Goal: Information Seeking & Learning: Learn about a topic

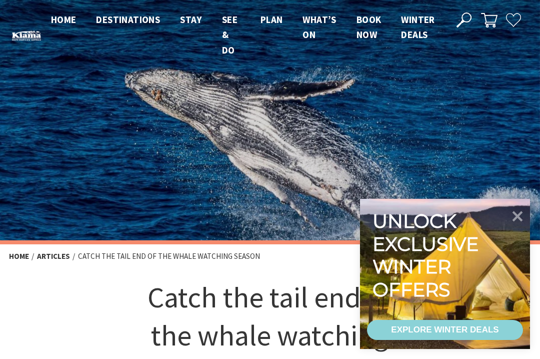
scroll to position [424, 361]
click at [523, 218] on icon at bounding box center [517, 216] width 21 height 21
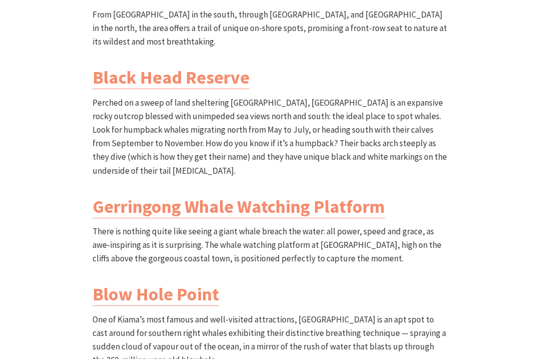
scroll to position [799, 0]
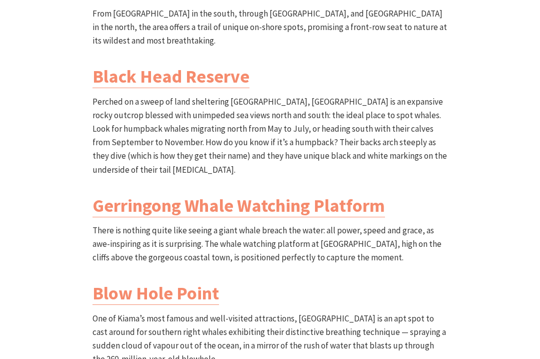
click at [361, 195] on link "Gerringong Whale Watching Platform" at bounding box center [239, 206] width 293 height 23
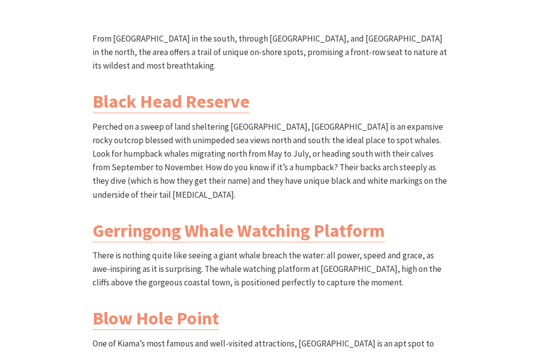
scroll to position [804, 0]
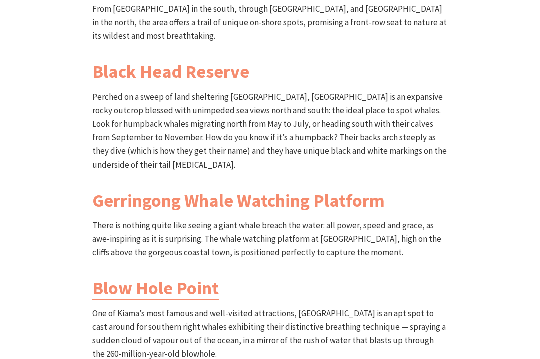
click at [208, 277] on link "Blow Hole Point" at bounding box center [156, 288] width 127 height 23
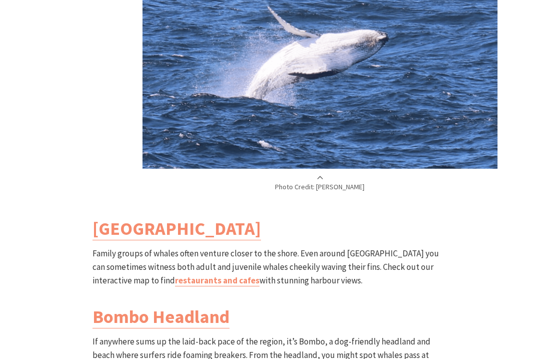
scroll to position [1221, 0]
click at [182, 217] on link "Kiama Harbour" at bounding box center [177, 228] width 169 height 23
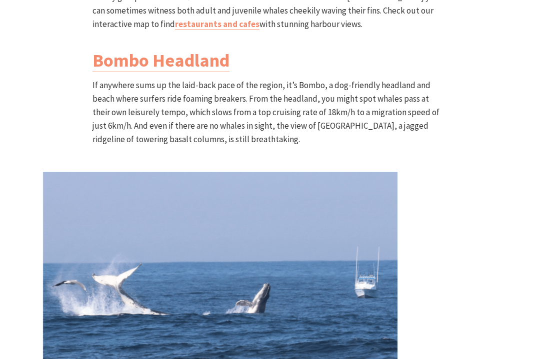
scroll to position [1462, 0]
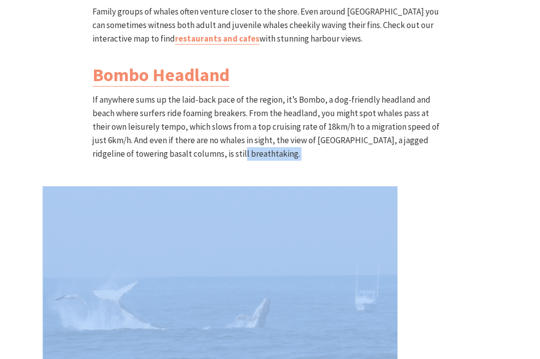
click at [206, 64] on link "Bombo Headland" at bounding box center [161, 75] width 137 height 23
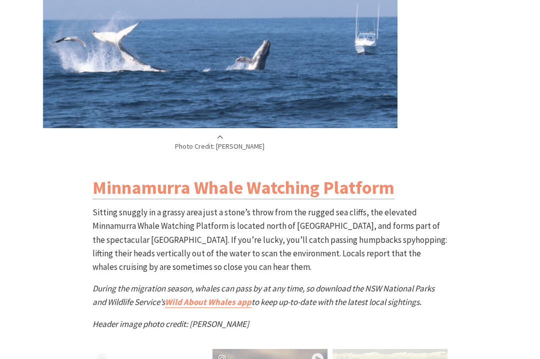
scroll to position [1722, 0]
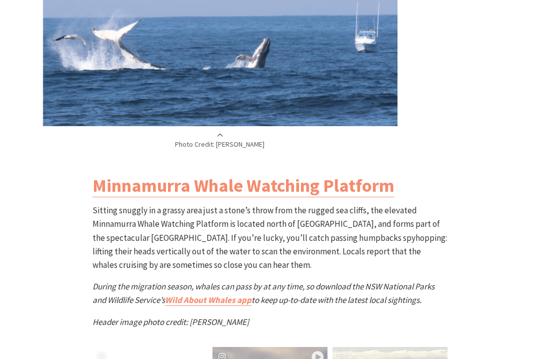
click at [363, 174] on link "Minnamurra Whale Watching Platform" at bounding box center [244, 185] width 302 height 23
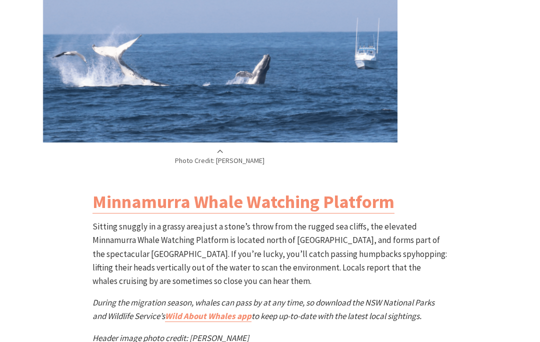
scroll to position [1728, 0]
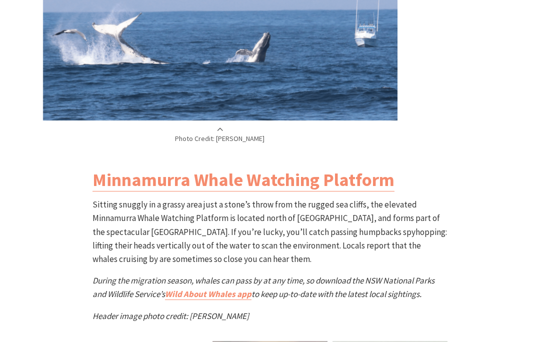
click at [242, 289] on link "Wild About Whales app" at bounding box center [208, 295] width 87 height 12
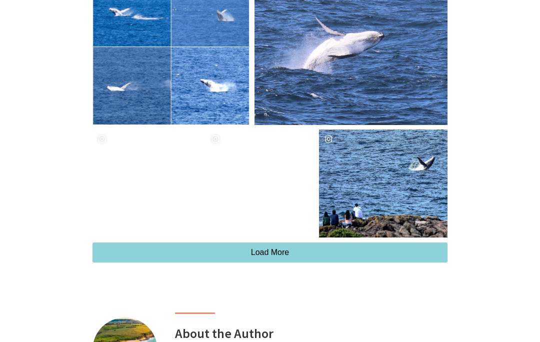
scroll to position [2208, 0]
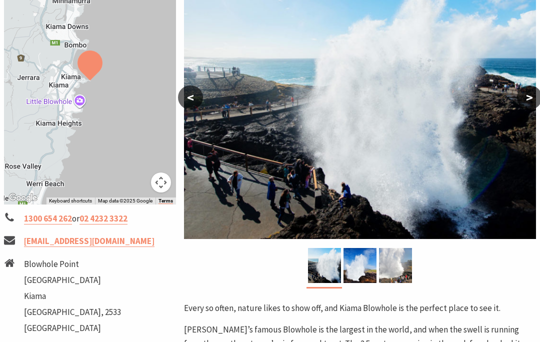
scroll to position [199, 0]
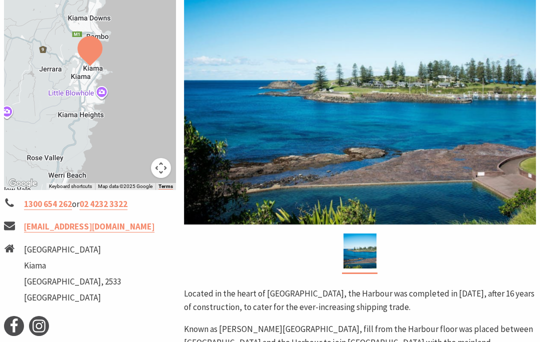
scroll to position [213, 0]
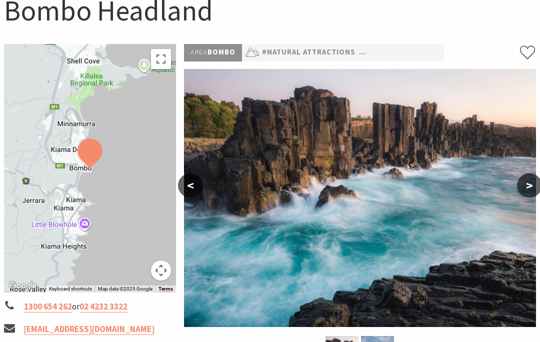
scroll to position [112, 0]
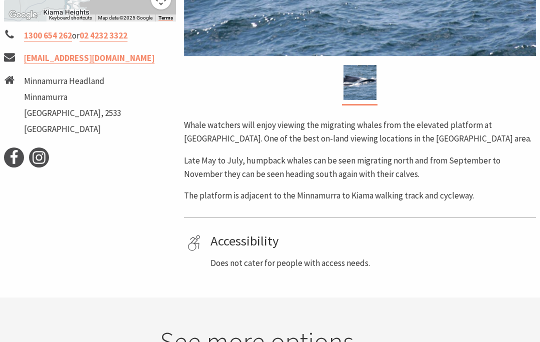
scroll to position [384, 0]
click at [489, 221] on div "Area Minnamurra #Natural Attractions Whale watchers will enjoy viewing the migr…" at bounding box center [360, 21] width 360 height 497
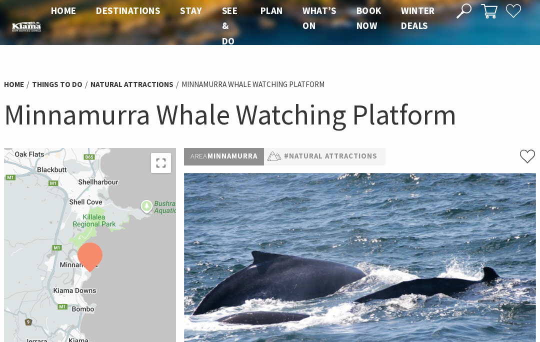
scroll to position [0, 0]
